Goal: Task Accomplishment & Management: Manage account settings

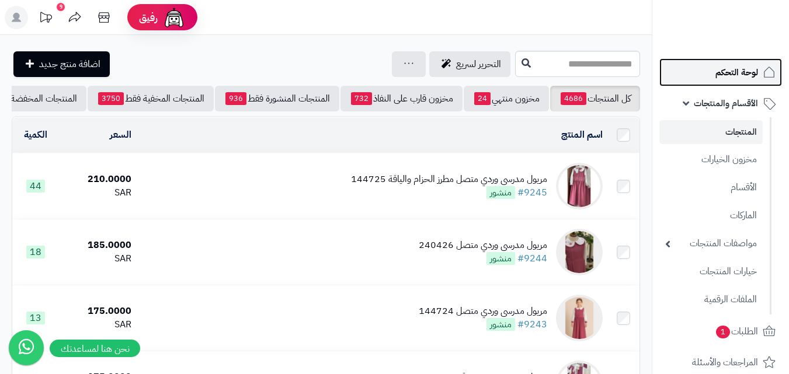
click at [733, 71] on span "لوحة التحكم" at bounding box center [736, 72] width 43 height 16
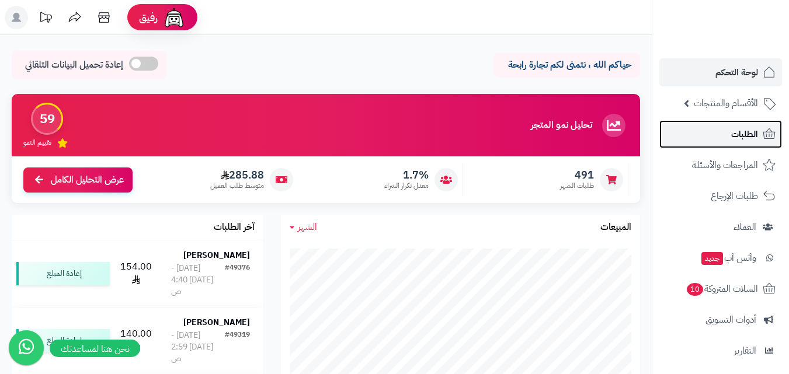
click at [749, 127] on span "الطلبات" at bounding box center [744, 134] width 27 height 16
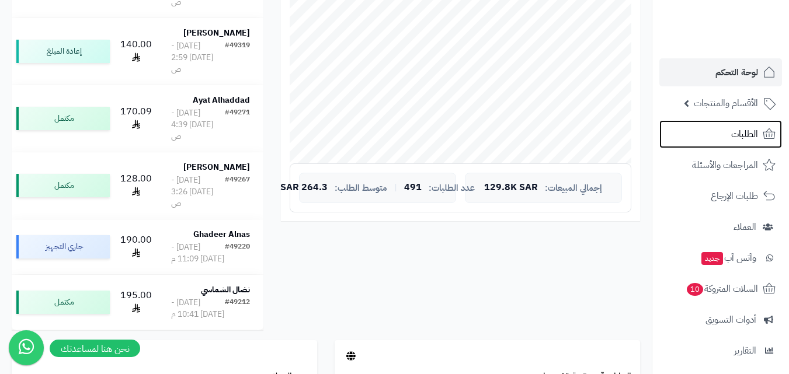
scroll to position [292, 0]
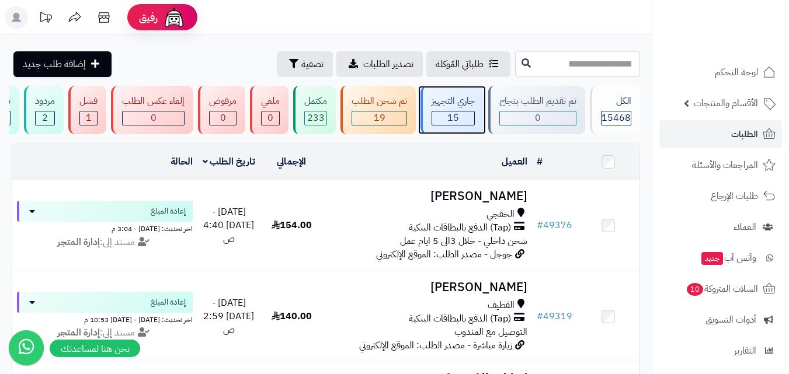
click at [463, 116] on div "15" at bounding box center [453, 118] width 42 height 13
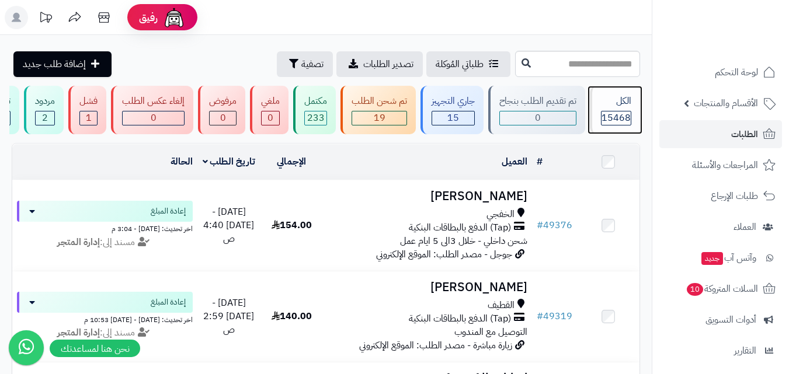
click at [609, 120] on span "15468" at bounding box center [616, 118] width 29 height 14
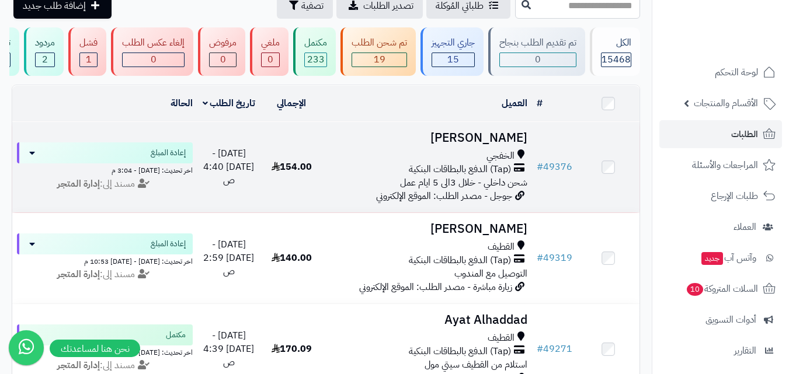
scroll to position [117, 0]
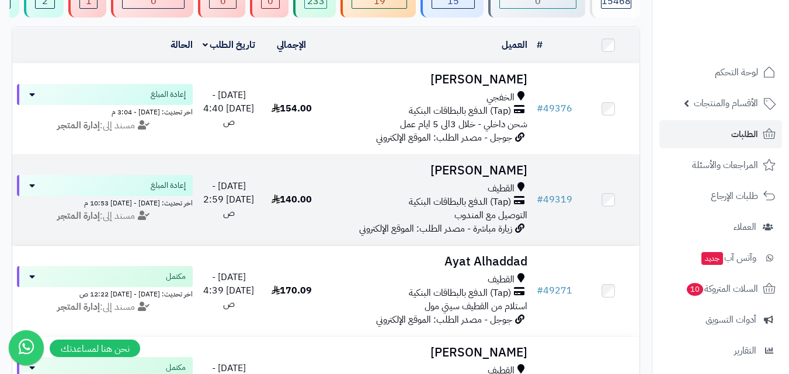
click at [481, 187] on td "Hawra AlGhazwi القطيف (Tap) الدفع بالبطاقات البنكية التوصيل مع المندوب زيارة مب…" at bounding box center [427, 200] width 209 height 91
click at [488, 175] on h3 "[PERSON_NAME]" at bounding box center [428, 170] width 200 height 13
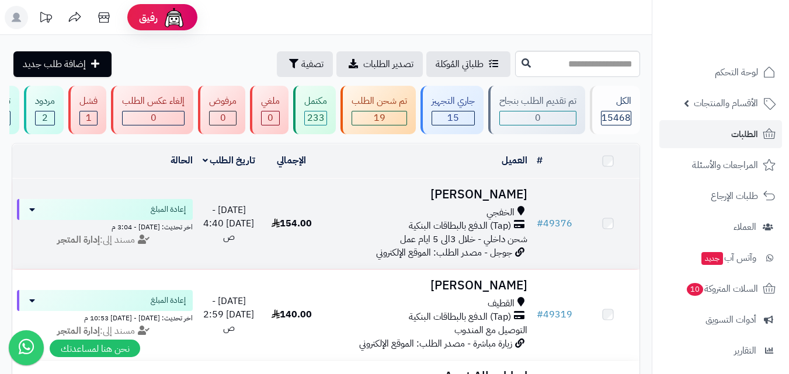
scroll to position [117, 0]
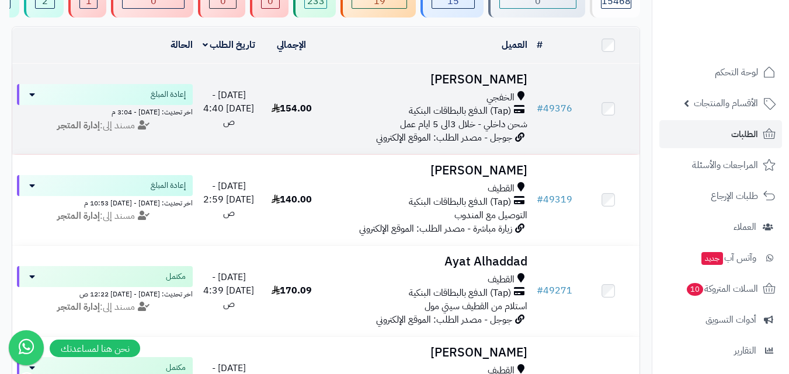
click at [515, 86] on h3 "[PERSON_NAME]" at bounding box center [428, 79] width 200 height 13
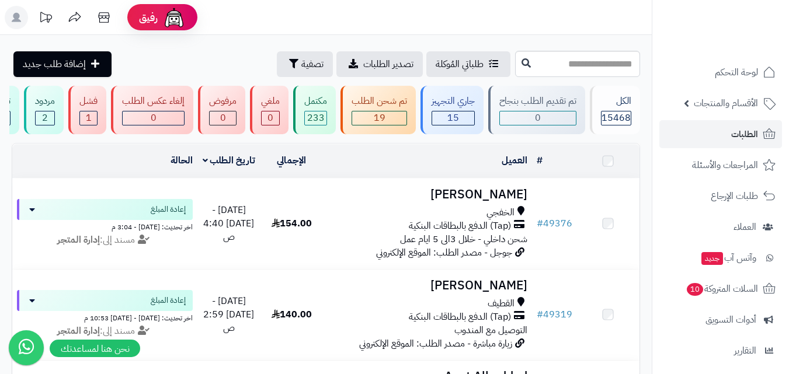
scroll to position [584, 0]
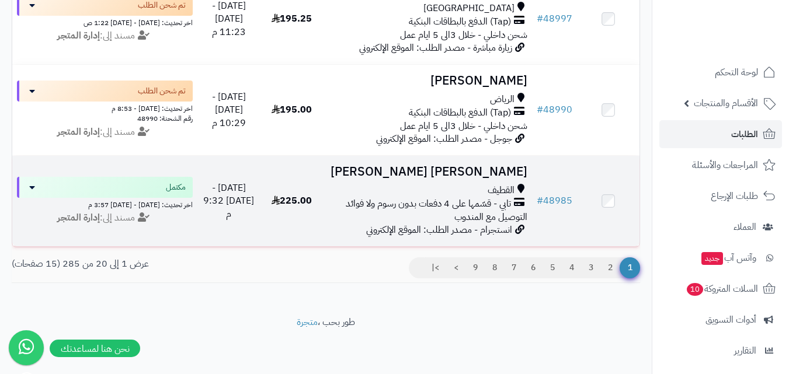
scroll to position [1771, 0]
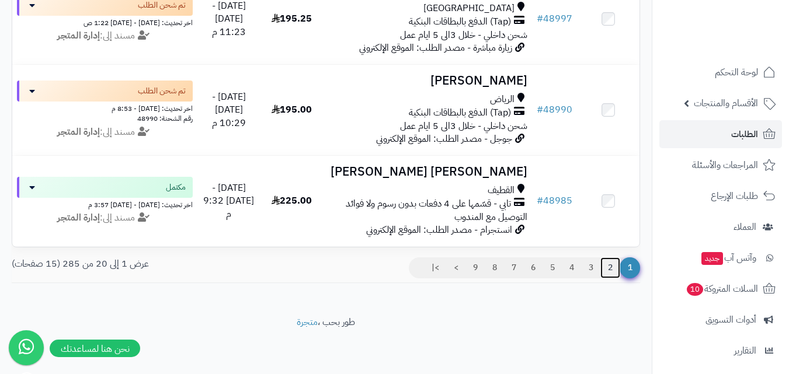
click at [607, 266] on link "2" at bounding box center [610, 268] width 20 height 21
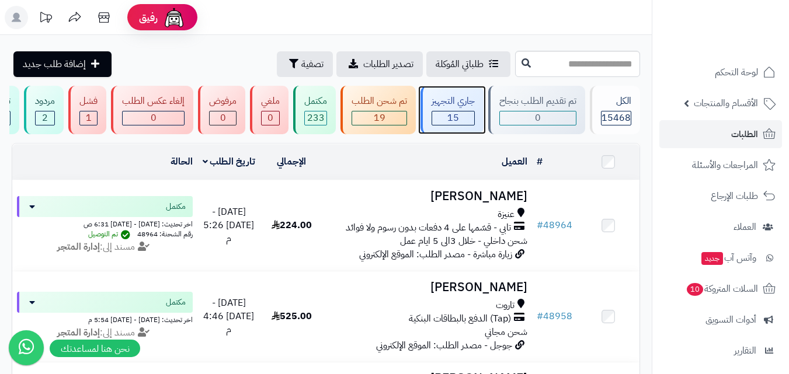
click at [454, 116] on span "15" at bounding box center [453, 118] width 12 height 14
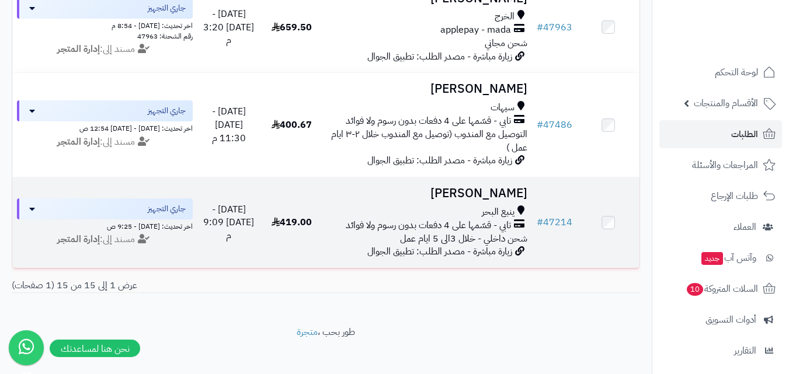
scroll to position [1317, 0]
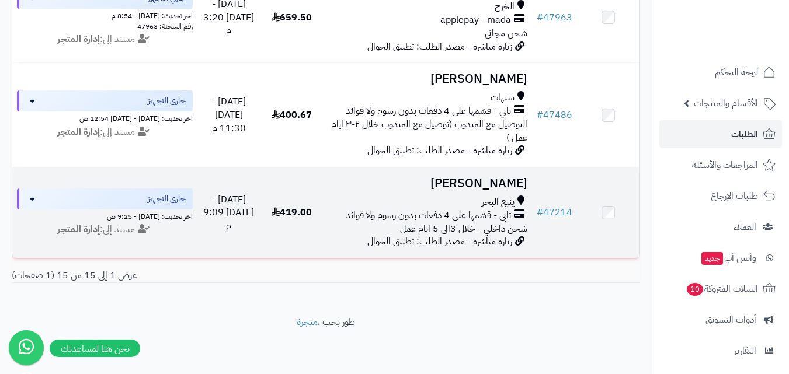
click at [499, 177] on h3 "فاطمة الجهني" at bounding box center [428, 183] width 200 height 13
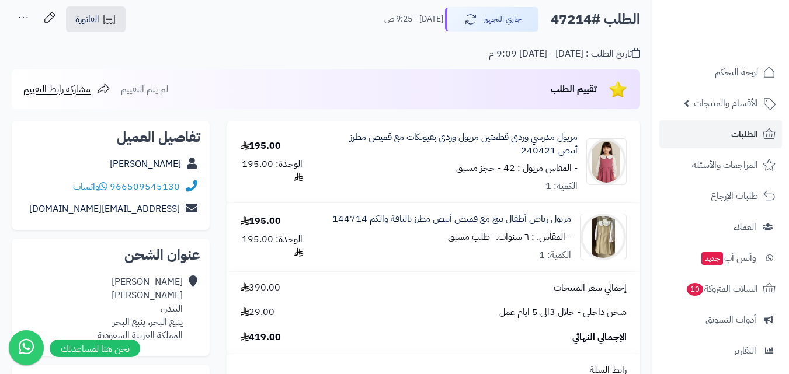
scroll to position [58, 0]
click at [741, 137] on span "الطلبات" at bounding box center [744, 134] width 27 height 16
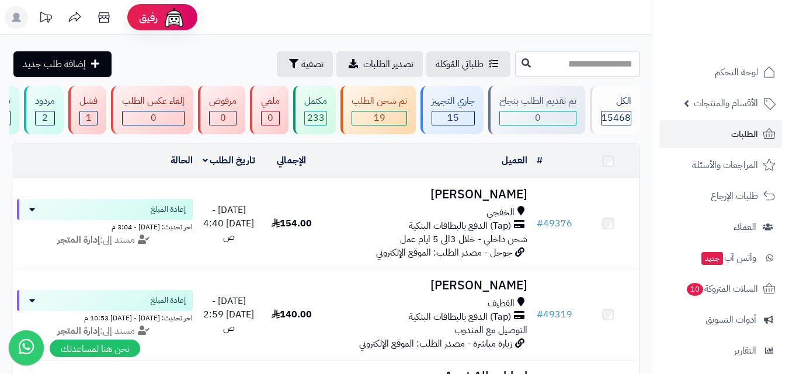
scroll to position [117, 0]
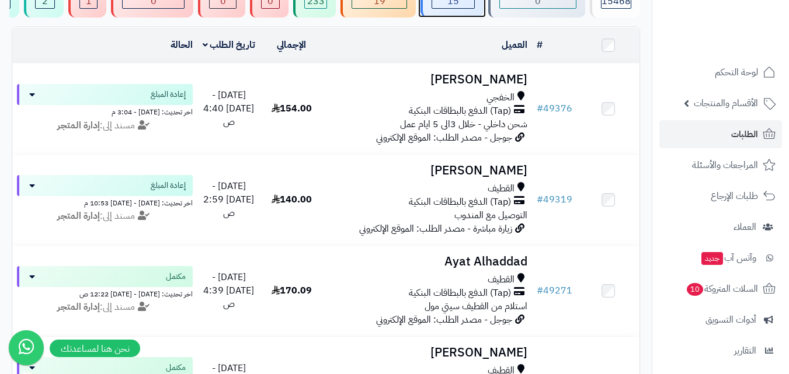
click at [472, 2] on div "15" at bounding box center [453, 1] width 42 height 13
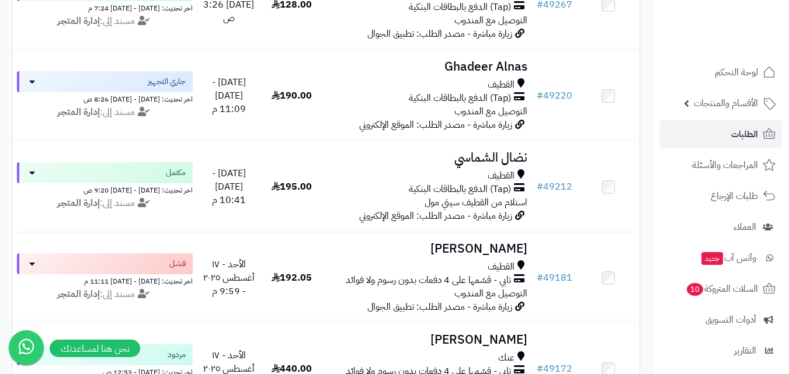
scroll to position [526, 0]
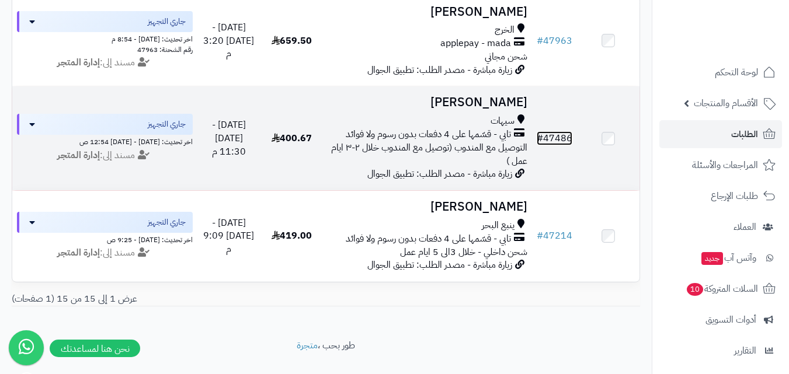
scroll to position [1259, 0]
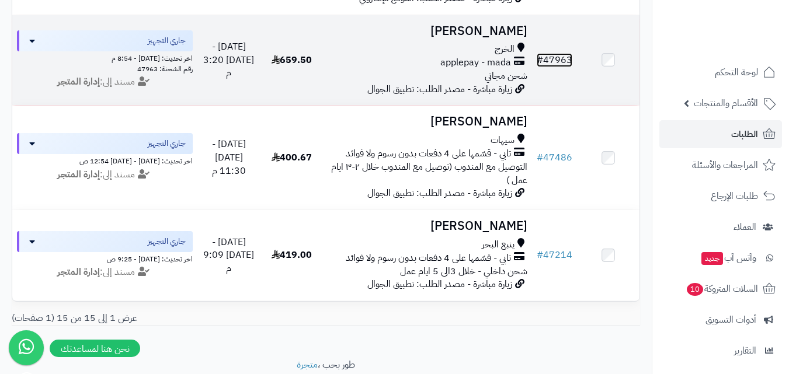
drag, startPoint x: 561, startPoint y: 55, endPoint x: 568, endPoint y: 68, distance: 13.8
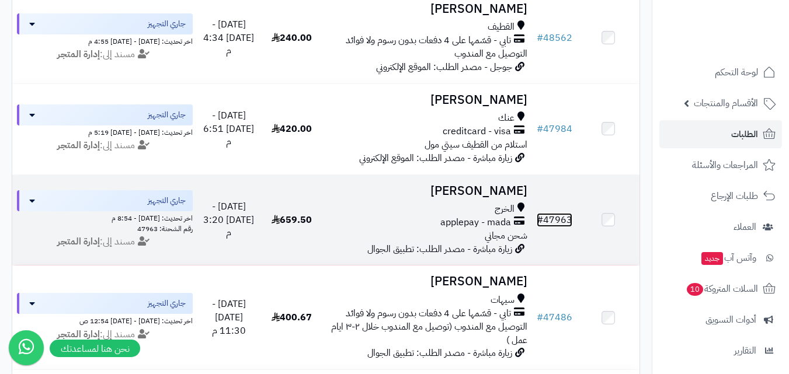
scroll to position [1083, 0]
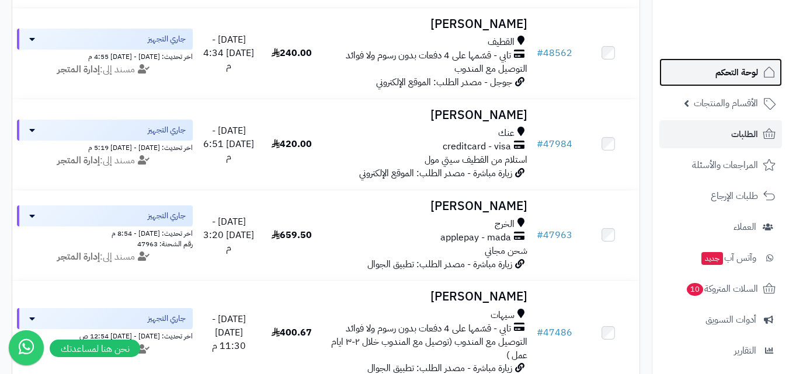
click at [736, 75] on span "لوحة التحكم" at bounding box center [736, 72] width 43 height 16
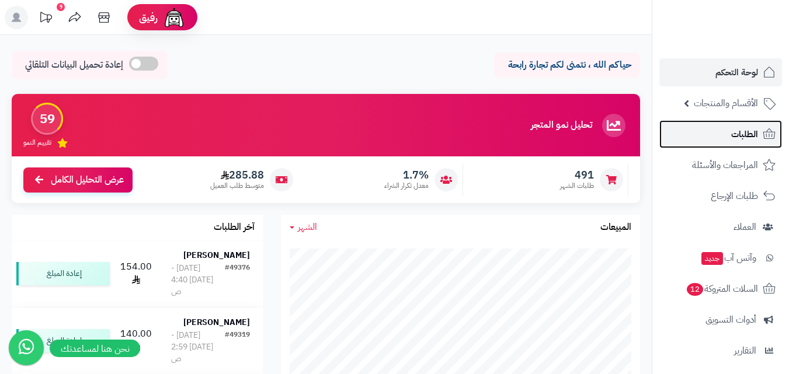
click at [753, 141] on span "الطلبات" at bounding box center [744, 134] width 27 height 16
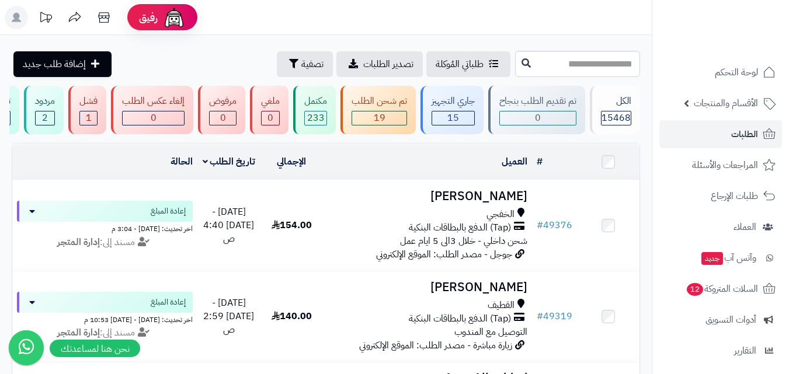
click at [12, 20] on rect at bounding box center [16, 17] width 23 height 23
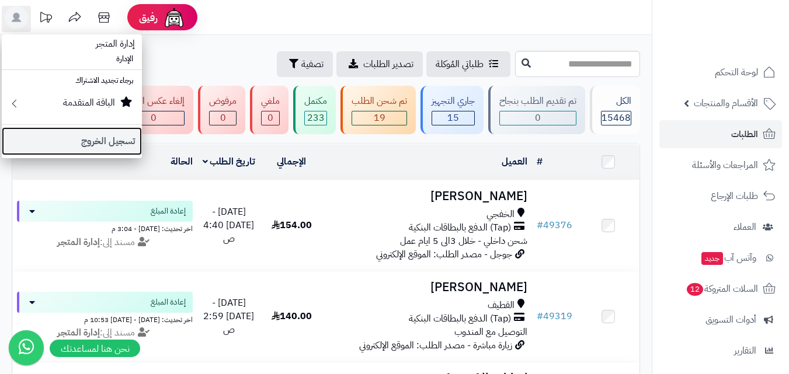
click at [64, 137] on link "تسجيل الخروج" at bounding box center [72, 141] width 140 height 28
